Goal: Task Accomplishment & Management: Use online tool/utility

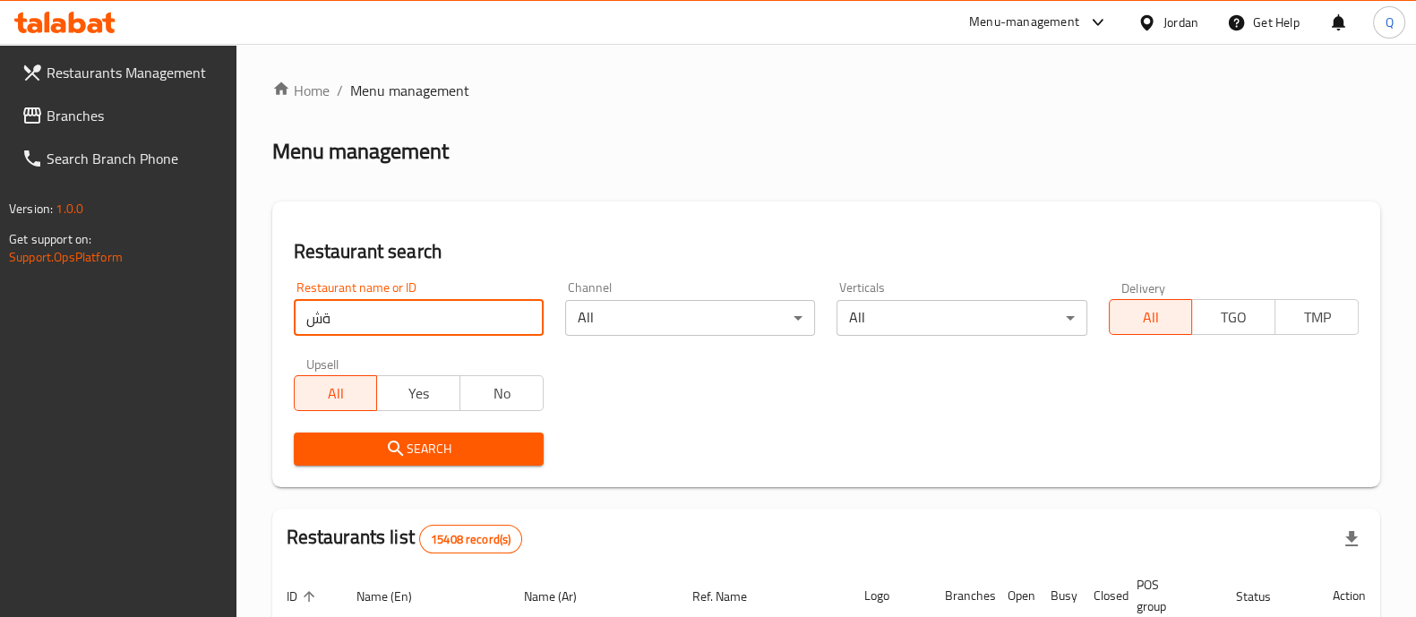
type input "ة"
click button "Search" at bounding box center [419, 449] width 250 height 33
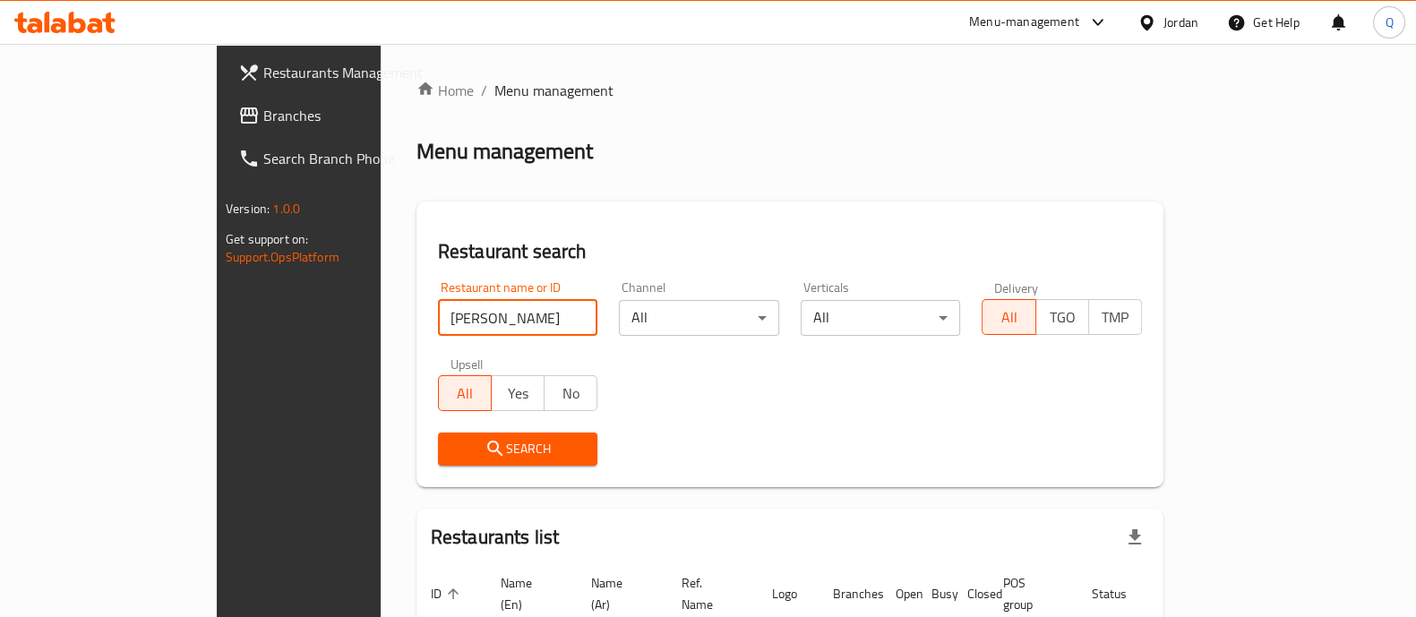
type input "[PERSON_NAME]"
click button "Search" at bounding box center [518, 449] width 160 height 33
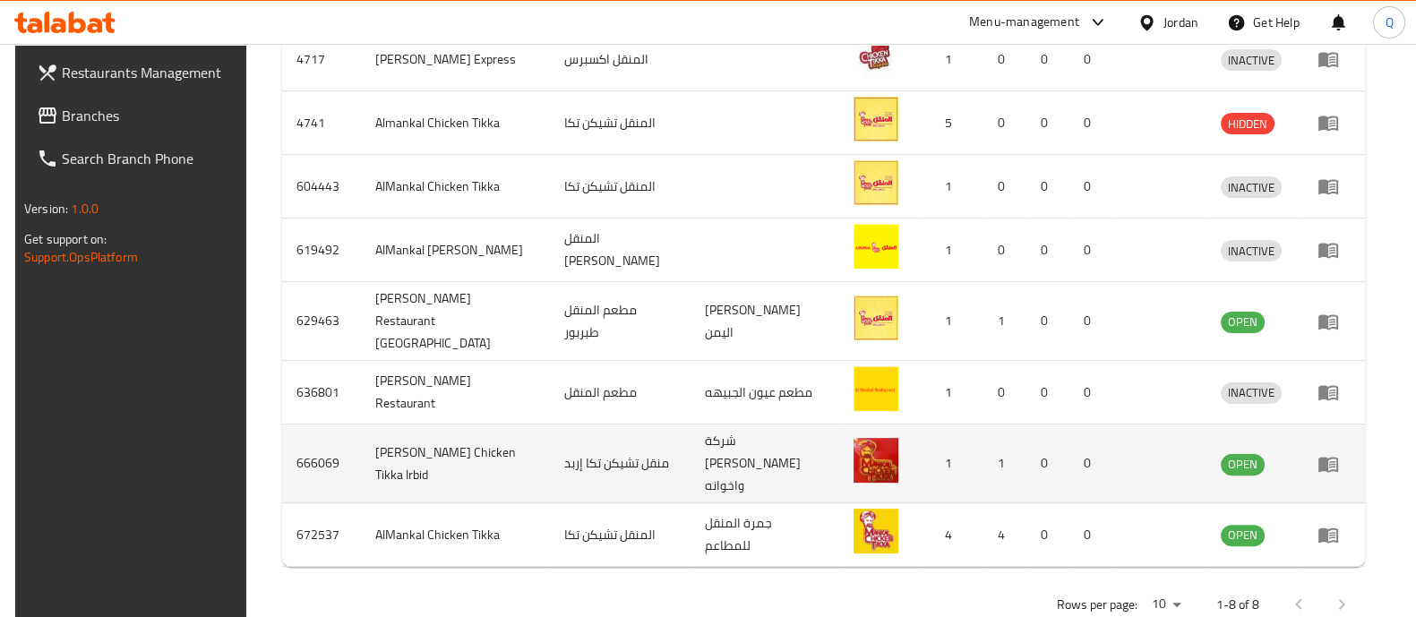
scroll to position [605, 0]
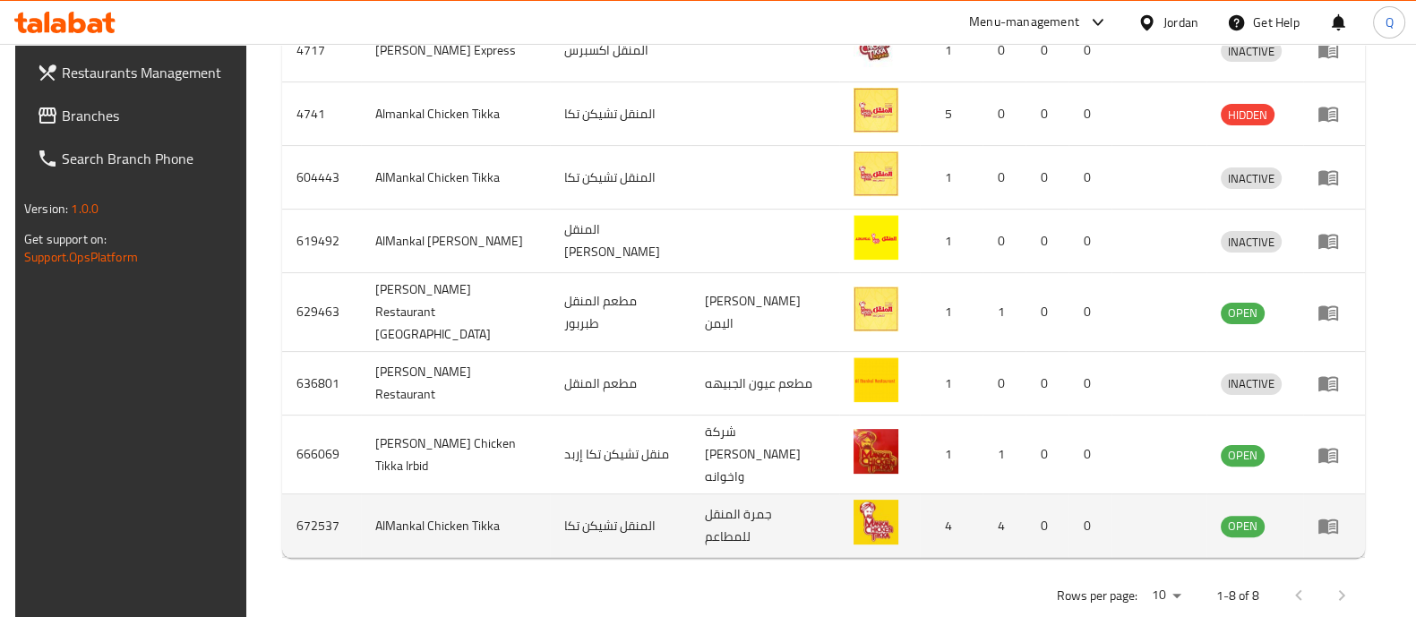
click at [1337, 509] on td "enhanced table" at bounding box center [1334, 527] width 62 height 64
click at [1338, 520] on icon "enhanced table" at bounding box center [1329, 527] width 20 height 15
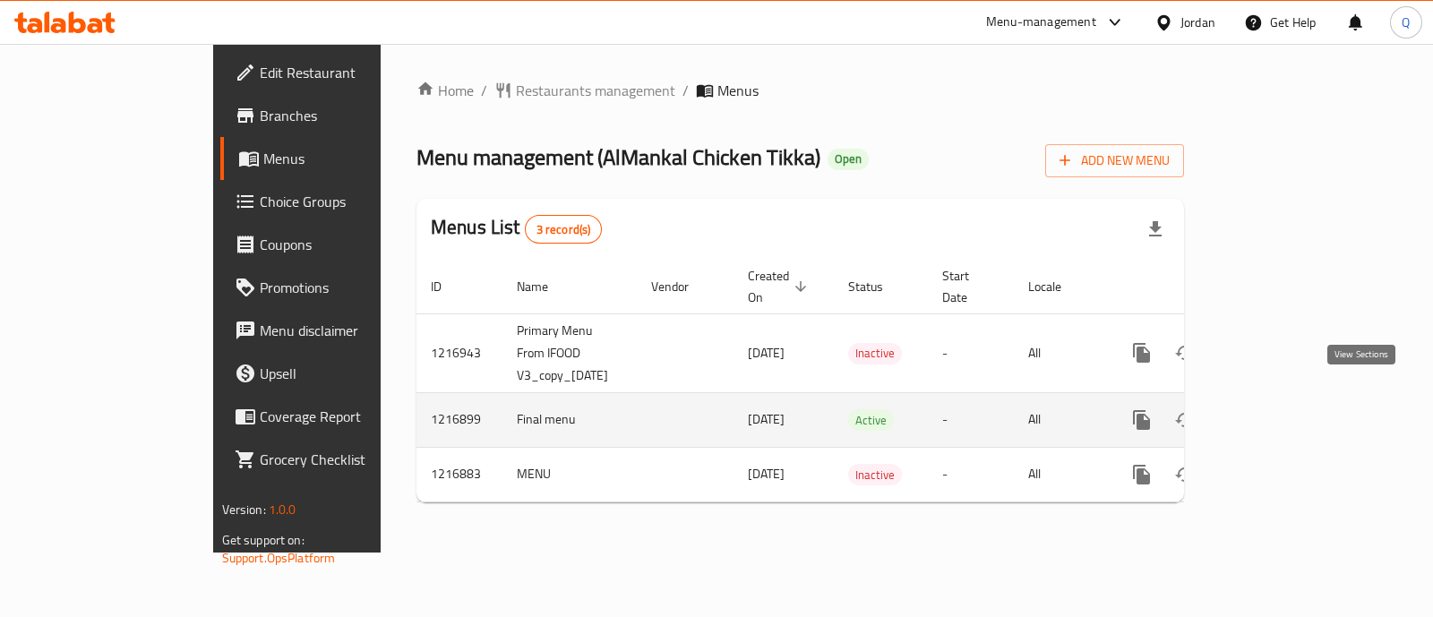
click at [1282, 409] on icon "enhanced table" at bounding box center [1271, 420] width 22 height 22
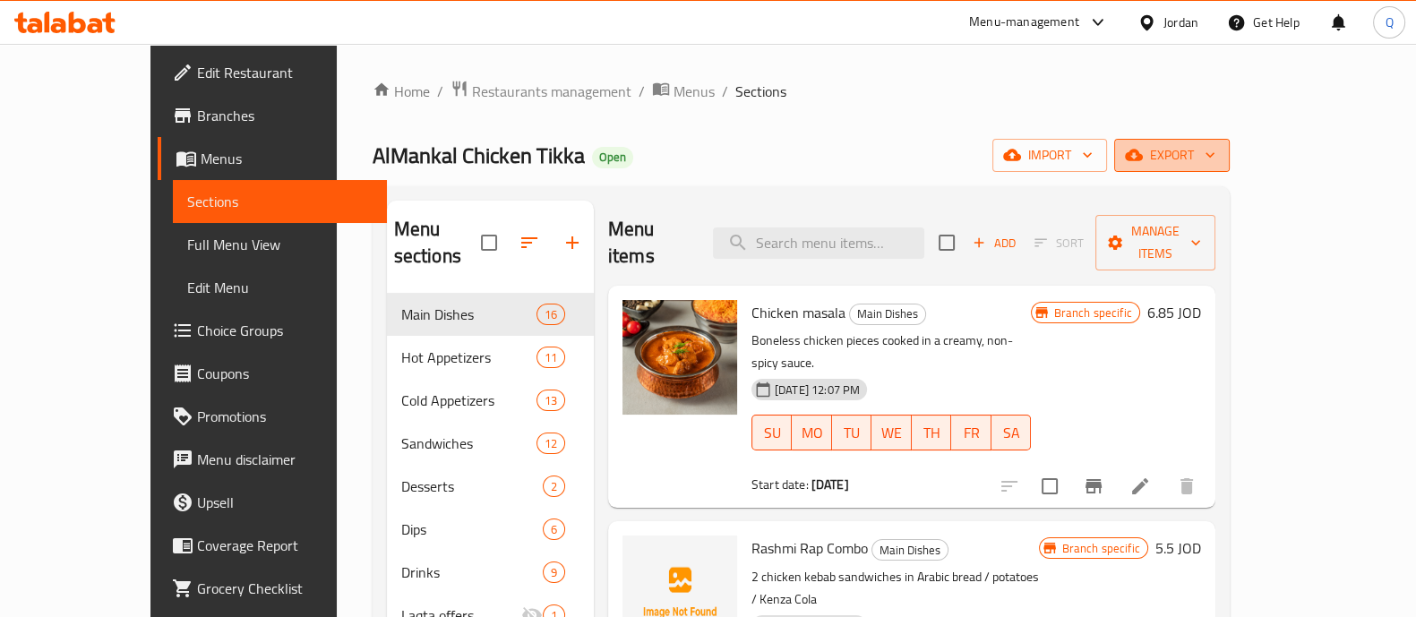
click at [1143, 156] on icon "button" at bounding box center [1134, 156] width 18 height 12
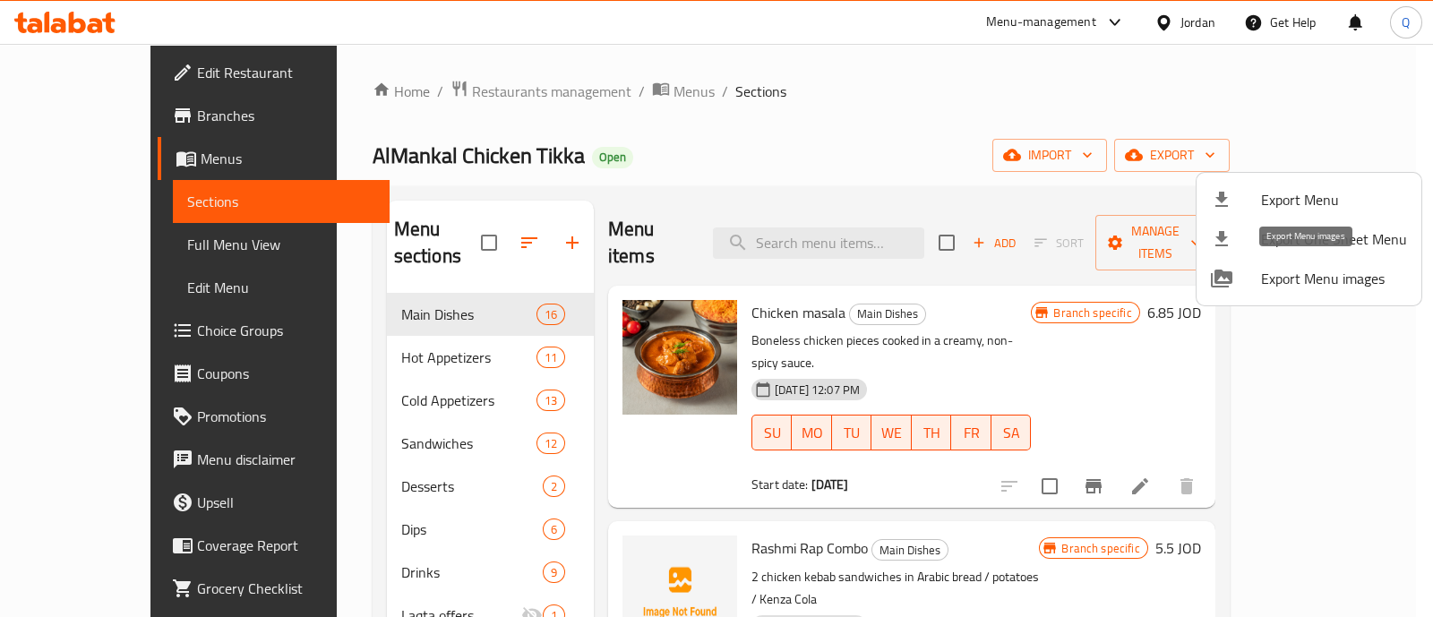
click at [1359, 280] on span "Export Menu images" at bounding box center [1334, 279] width 146 height 22
